Goal: Task Accomplishment & Management: Complete application form

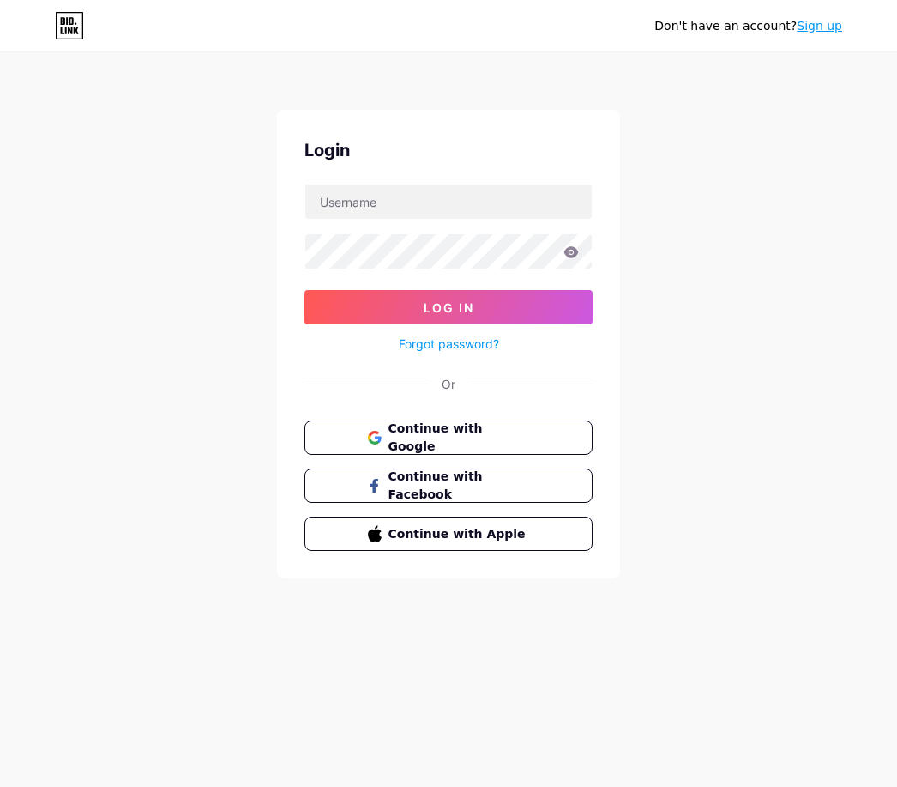
click at [504, 546] on button "Continue with Apple" at bounding box center [449, 533] width 288 height 34
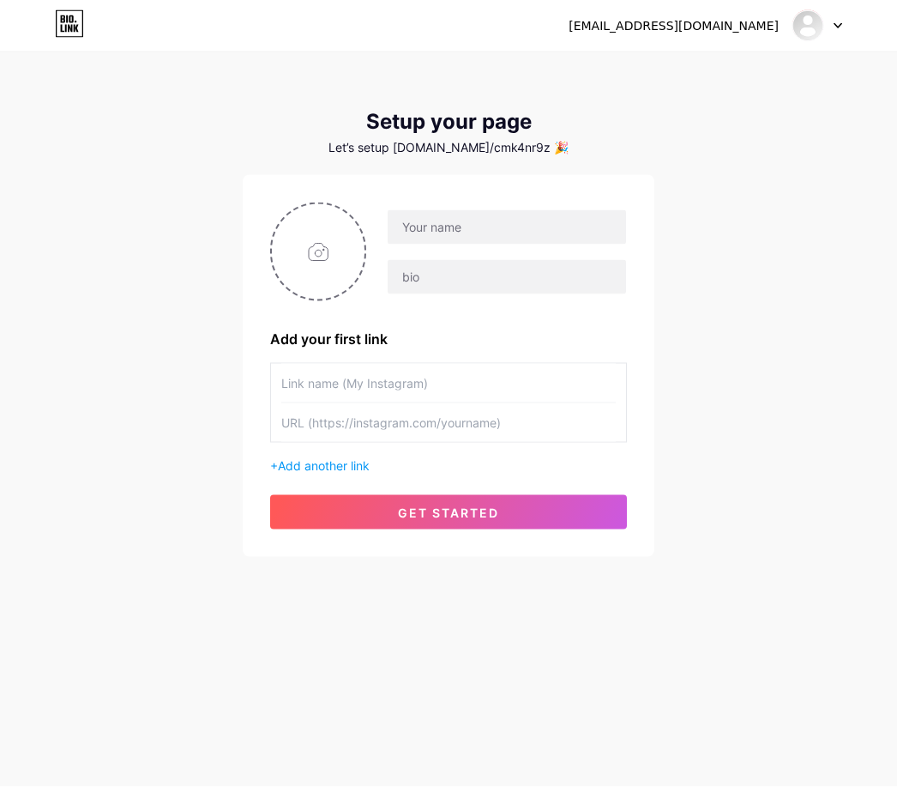
scroll to position [55, 0]
click at [443, 403] on input "text" at bounding box center [448, 422] width 335 height 39
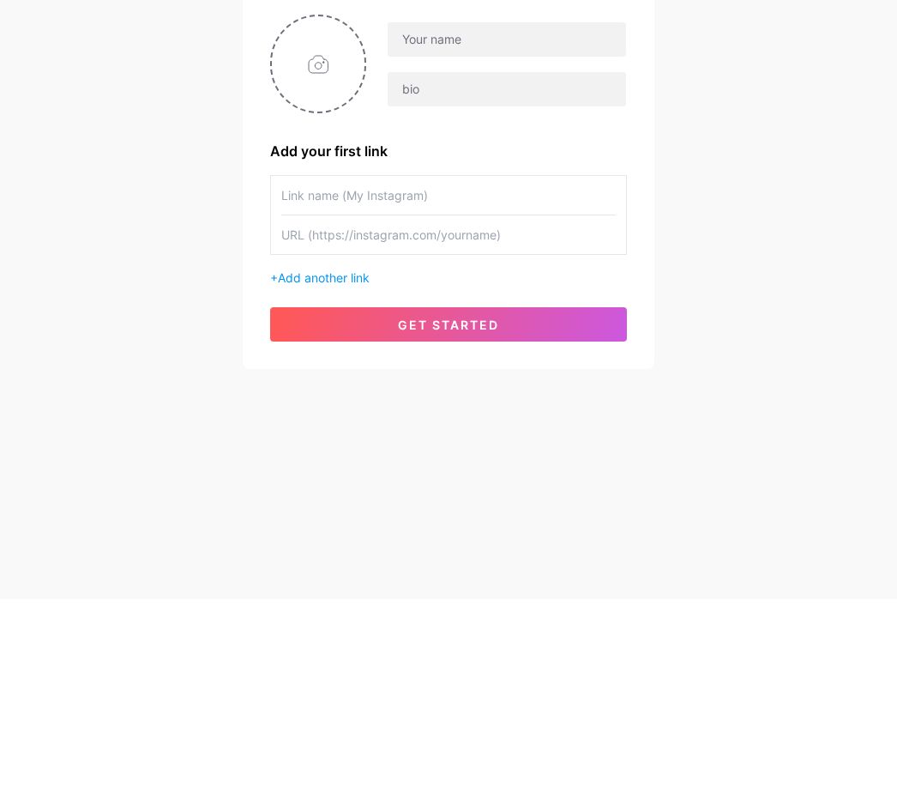
type input "I"
